Goal: Information Seeking & Learning: Understand process/instructions

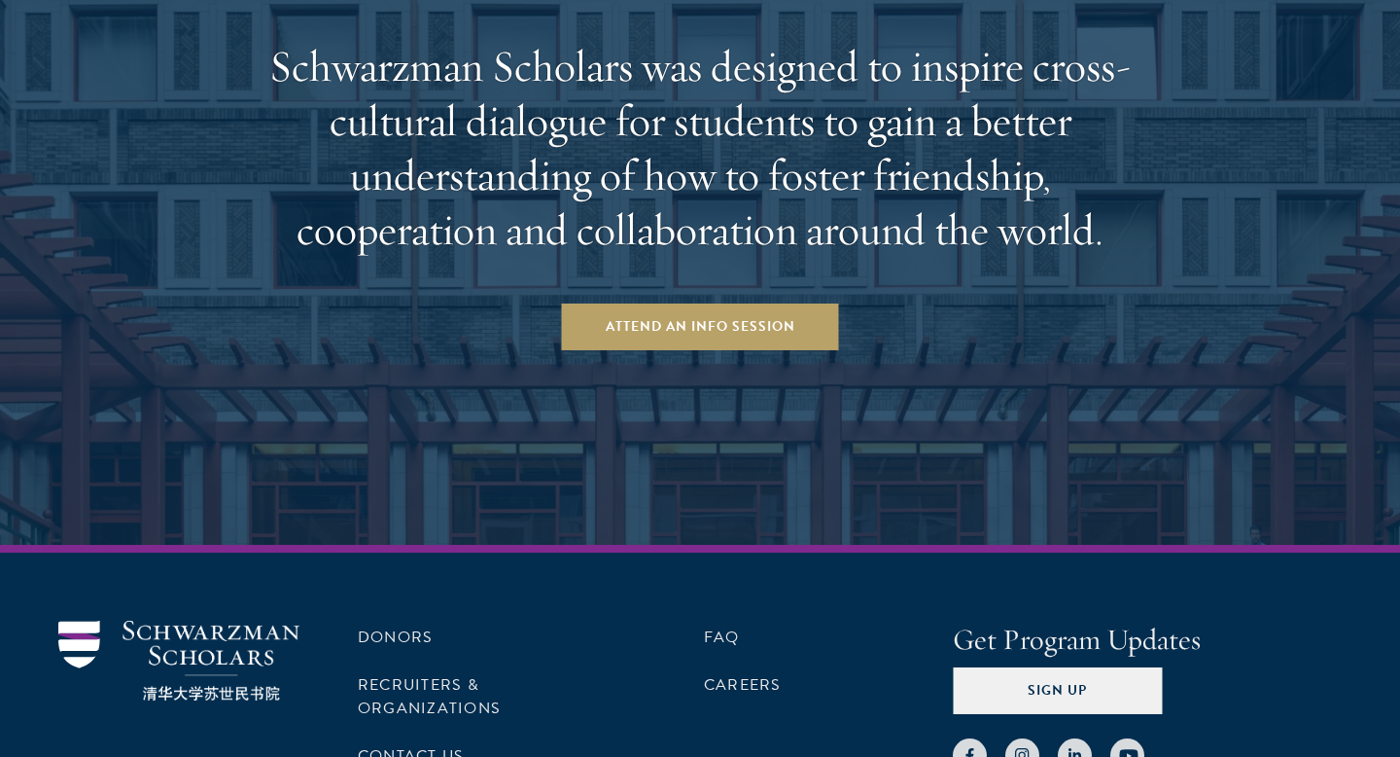
scroll to position [3196, 0]
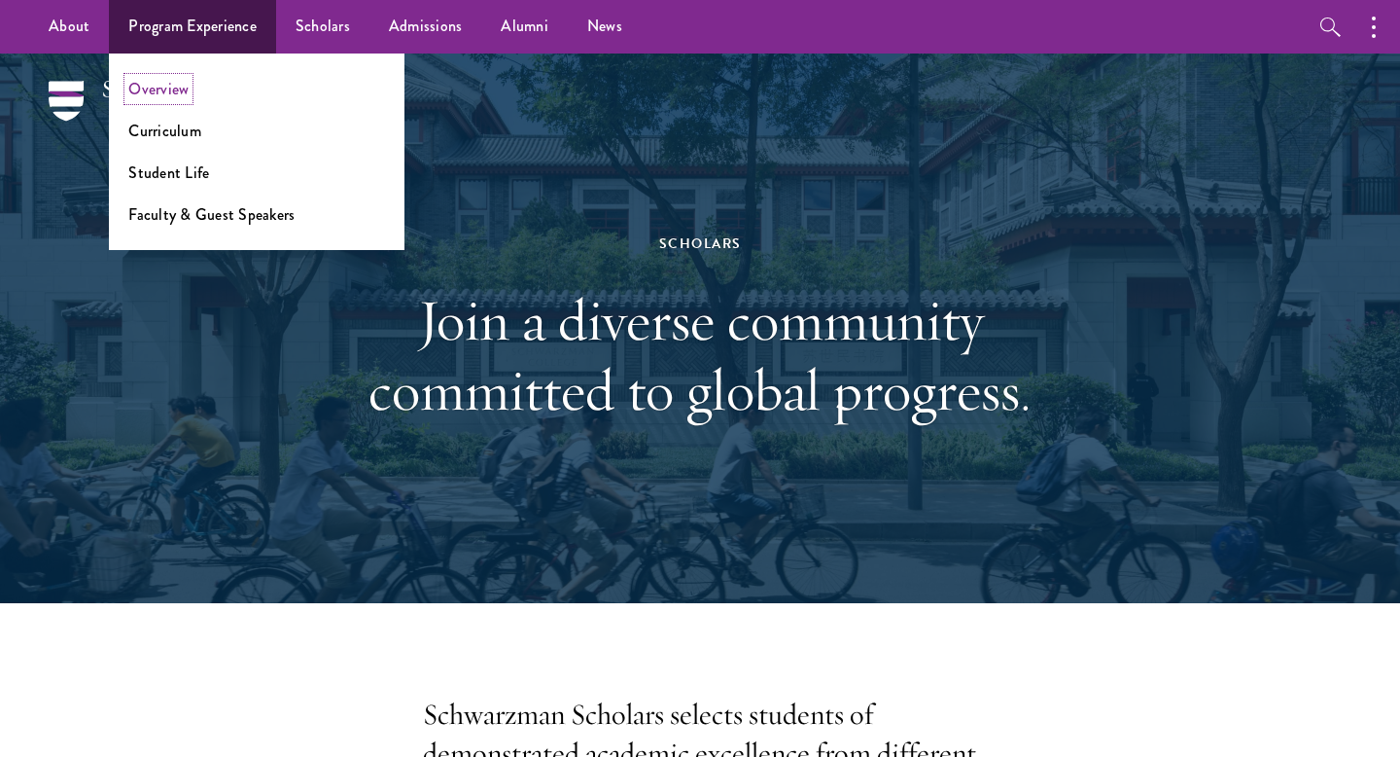
click at [142, 89] on link "Overview" at bounding box center [158, 89] width 60 height 22
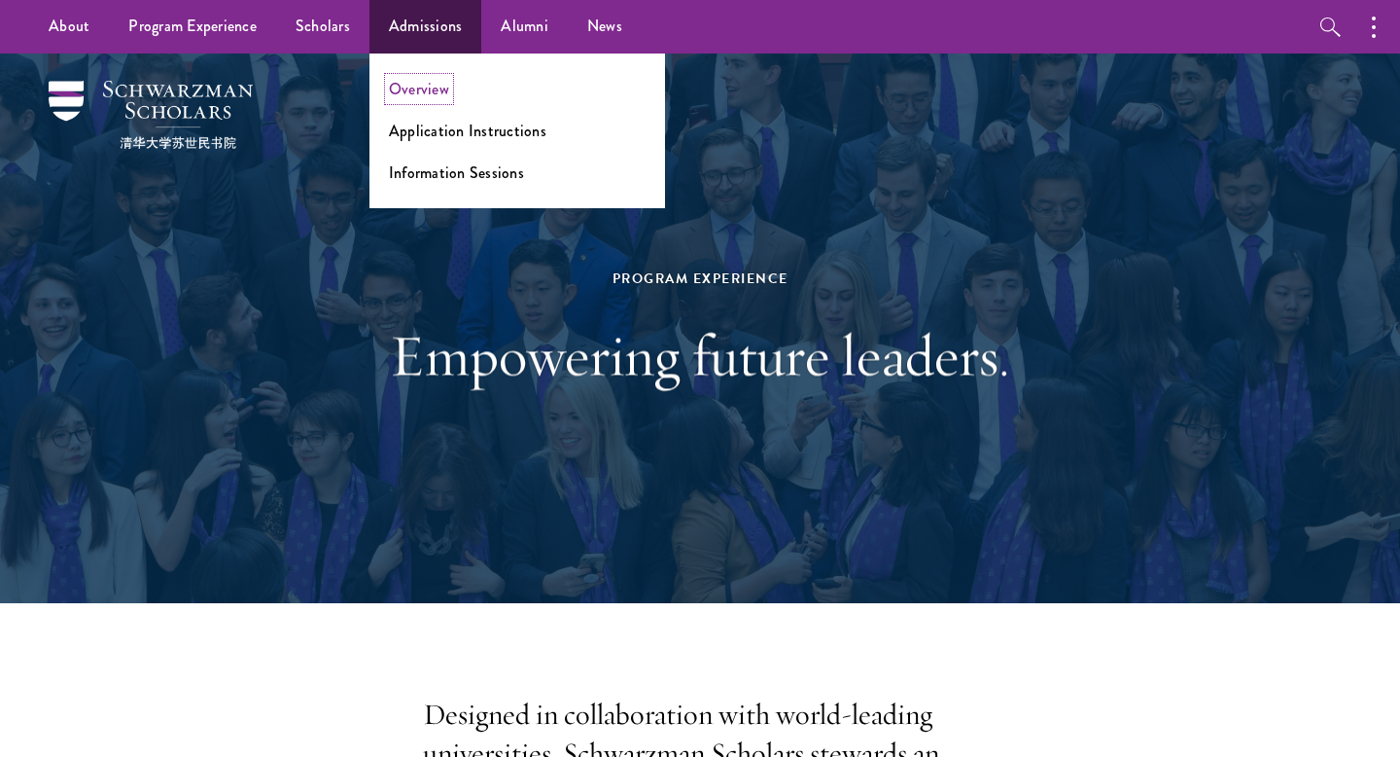
click at [418, 88] on link "Overview" at bounding box center [419, 89] width 60 height 22
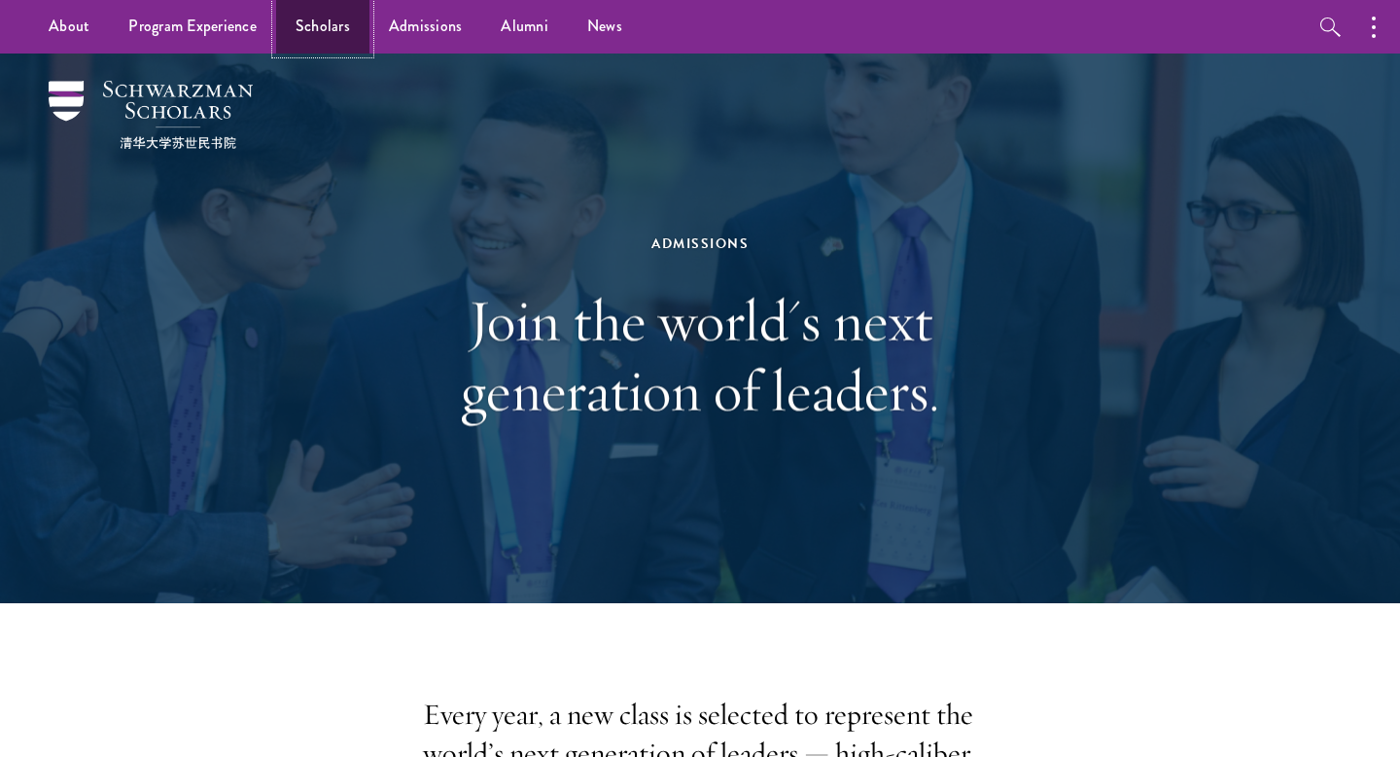
click at [302, 22] on link "Scholars" at bounding box center [322, 26] width 93 height 53
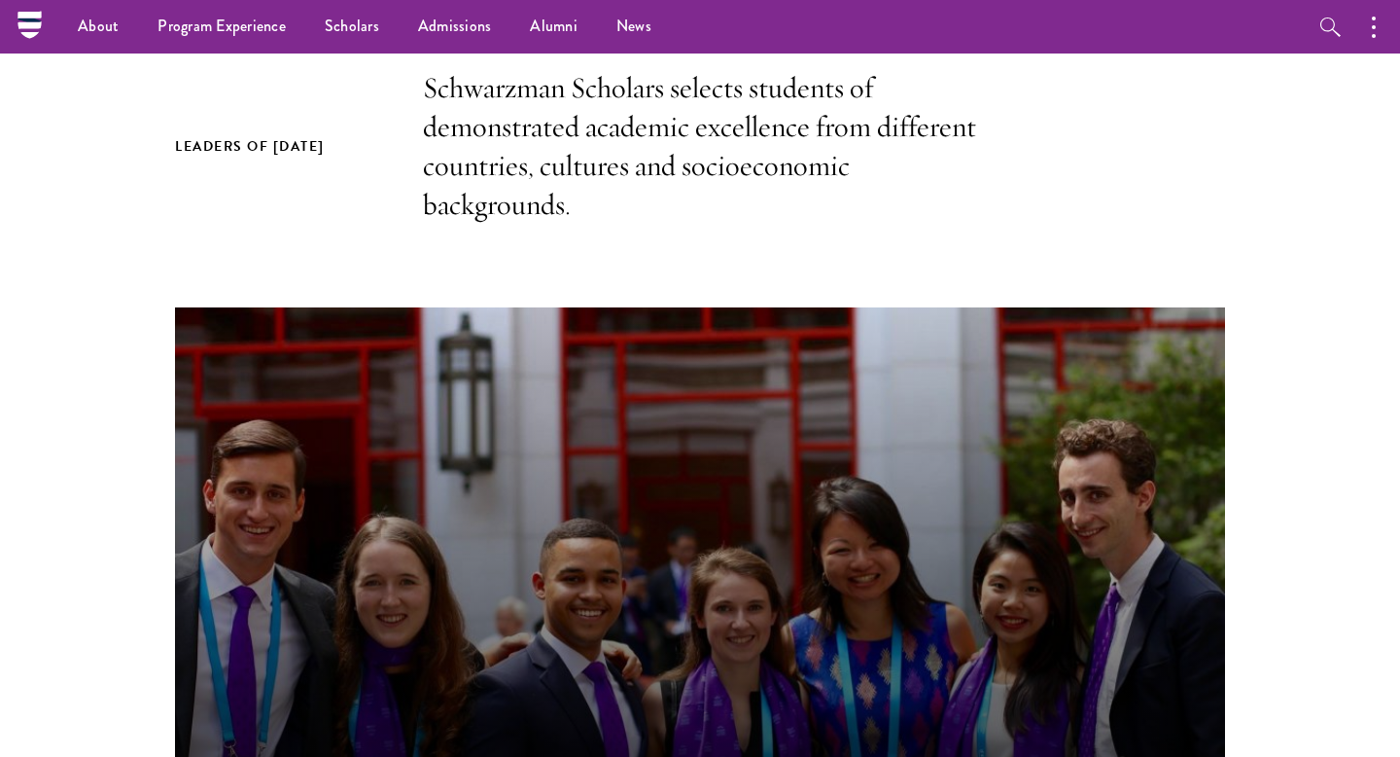
scroll to position [500, 0]
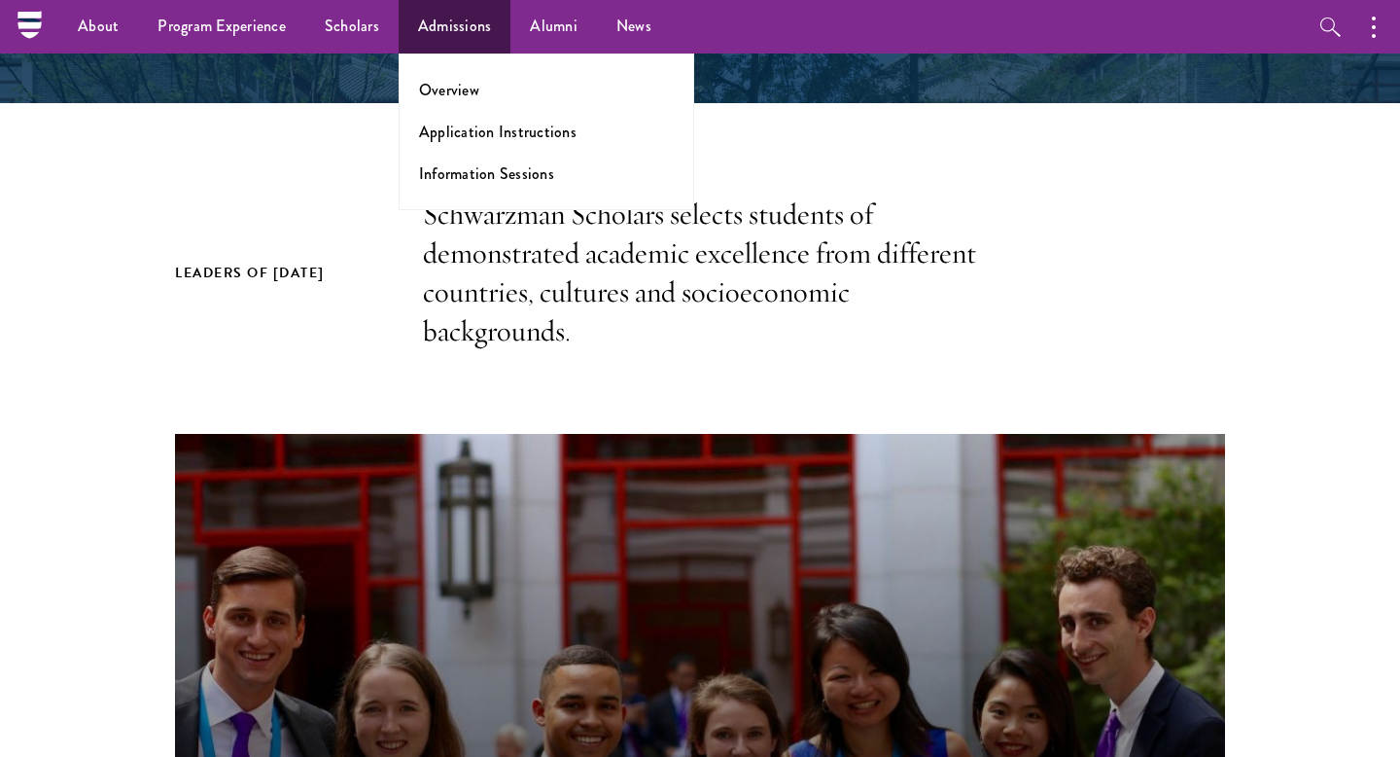
click at [456, 75] on ul "Overview Application Instructions Information Sessions" at bounding box center [547, 131] width 296 height 157
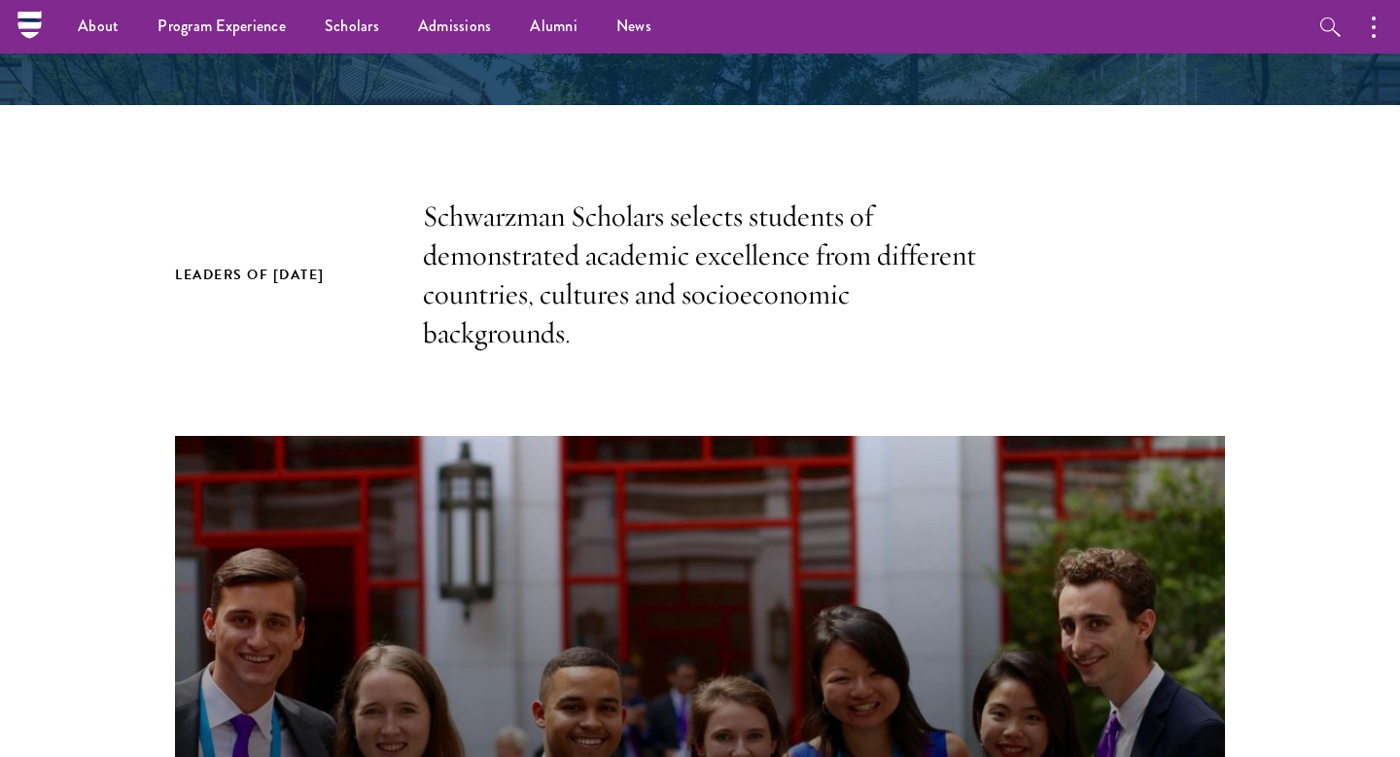
scroll to position [0, 0]
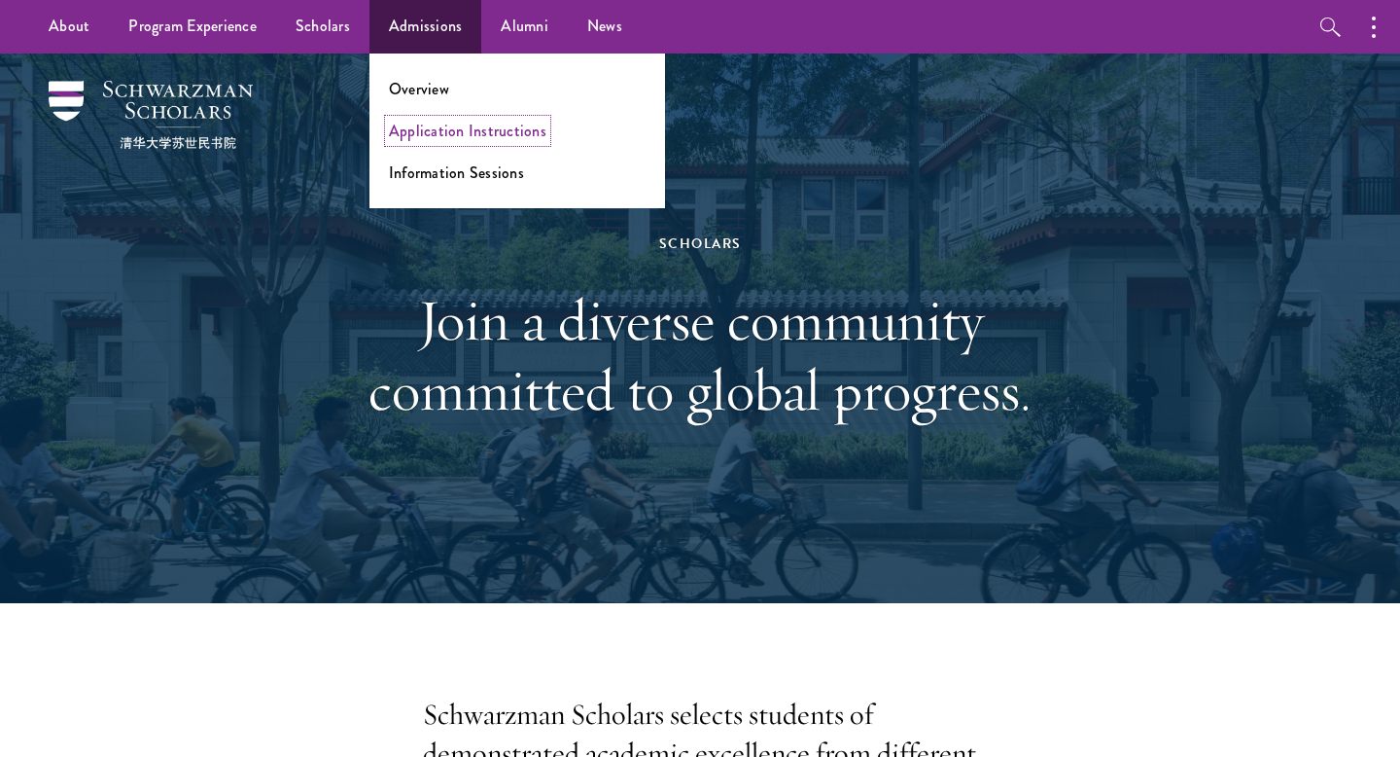
click at [430, 126] on link "Application Instructions" at bounding box center [468, 131] width 158 height 22
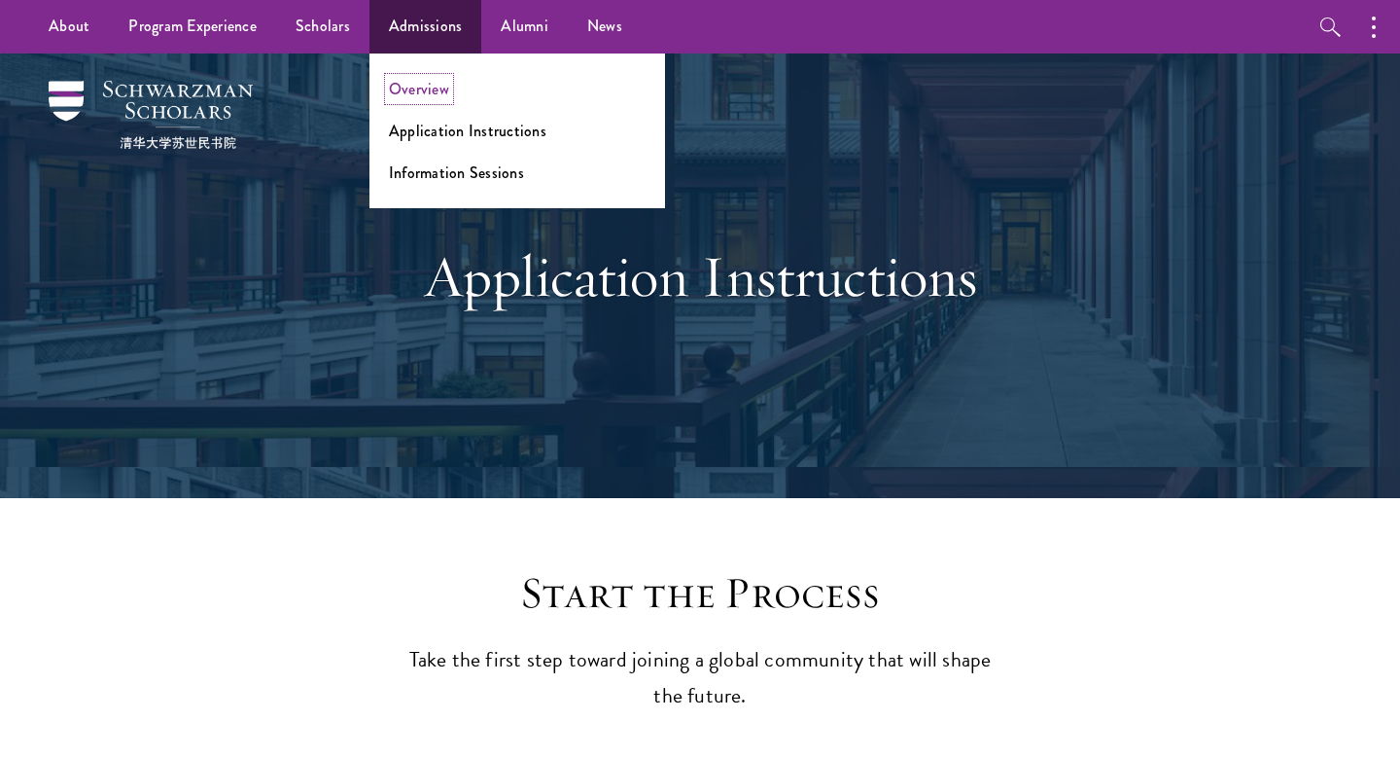
click at [414, 83] on link "Overview" at bounding box center [419, 89] width 60 height 22
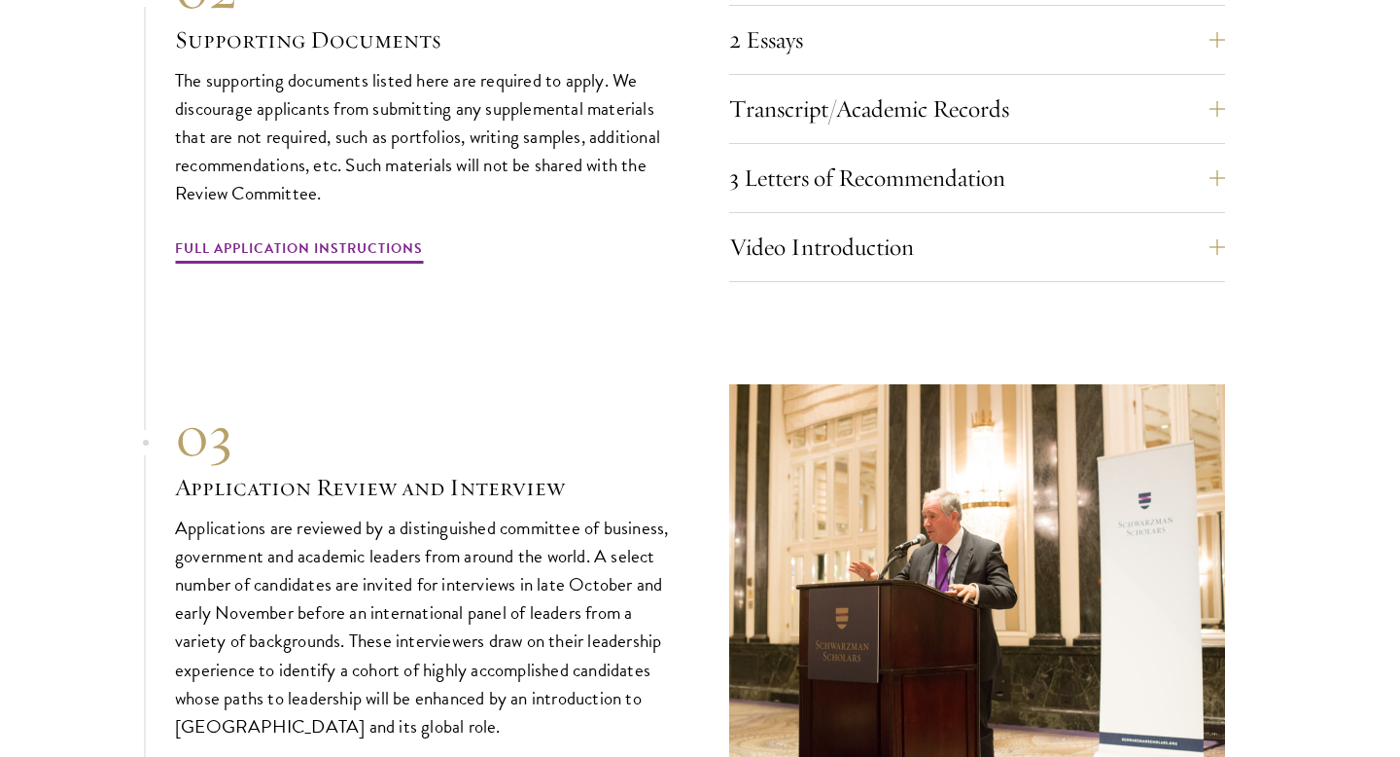
scroll to position [6392, 0]
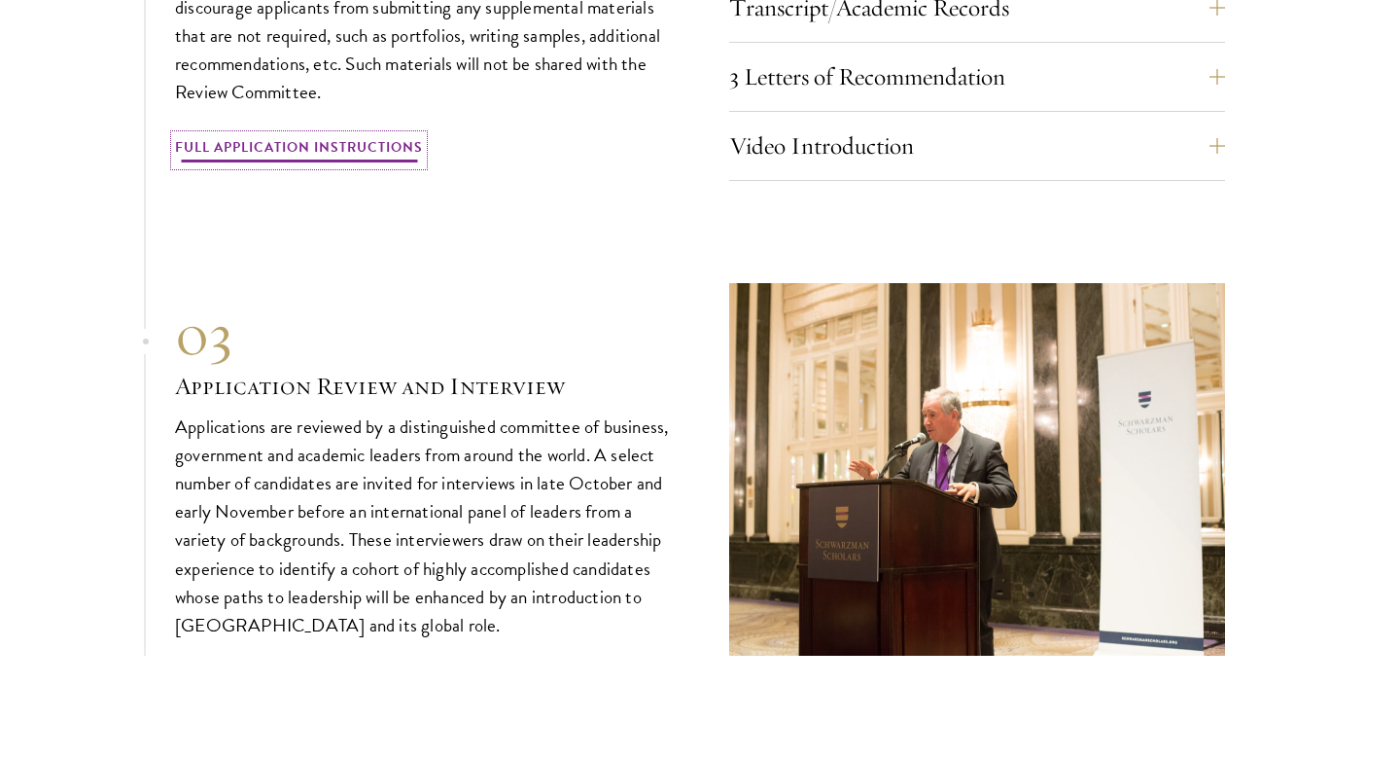
click at [336, 135] on link "Full Application Instructions" at bounding box center [299, 150] width 248 height 30
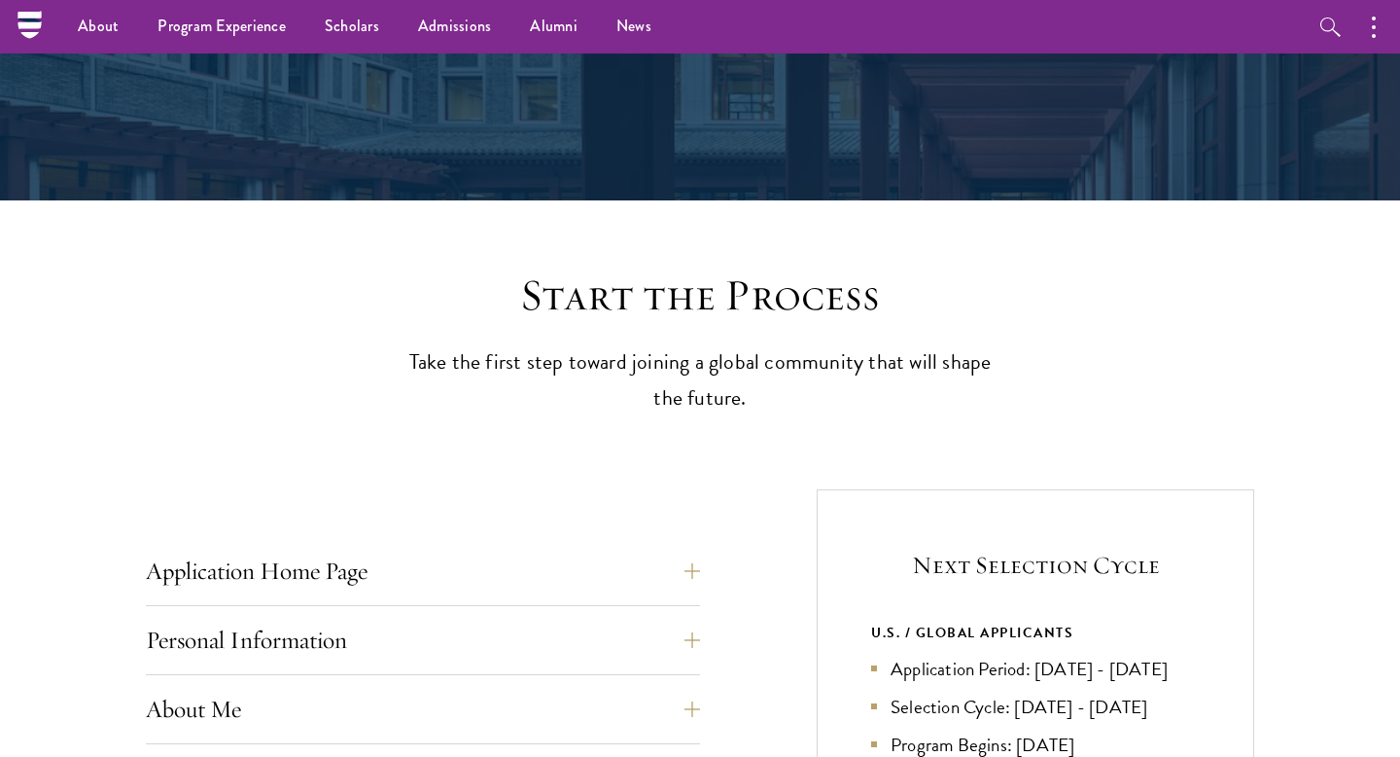
scroll to position [258, 0]
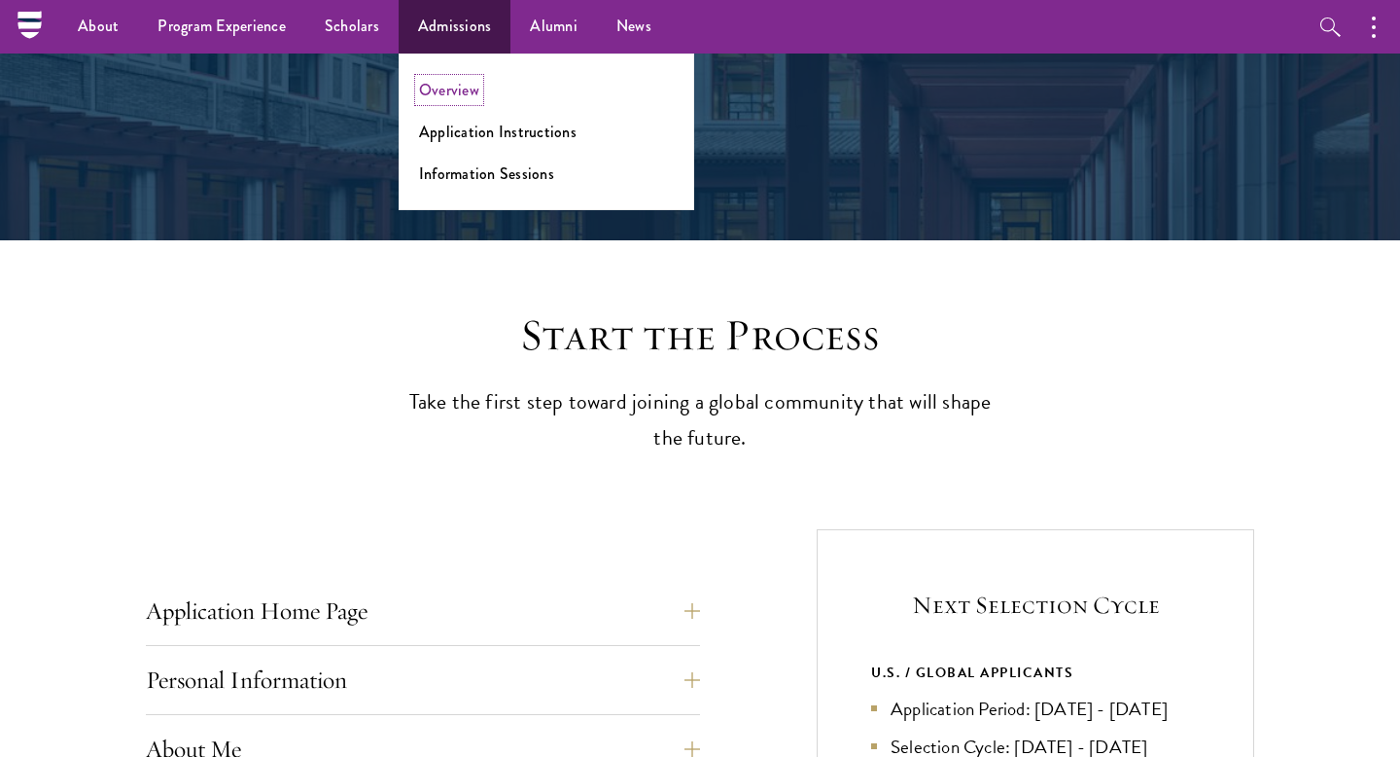
click at [452, 82] on link "Overview" at bounding box center [449, 90] width 60 height 22
